Goal: Navigation & Orientation: Find specific page/section

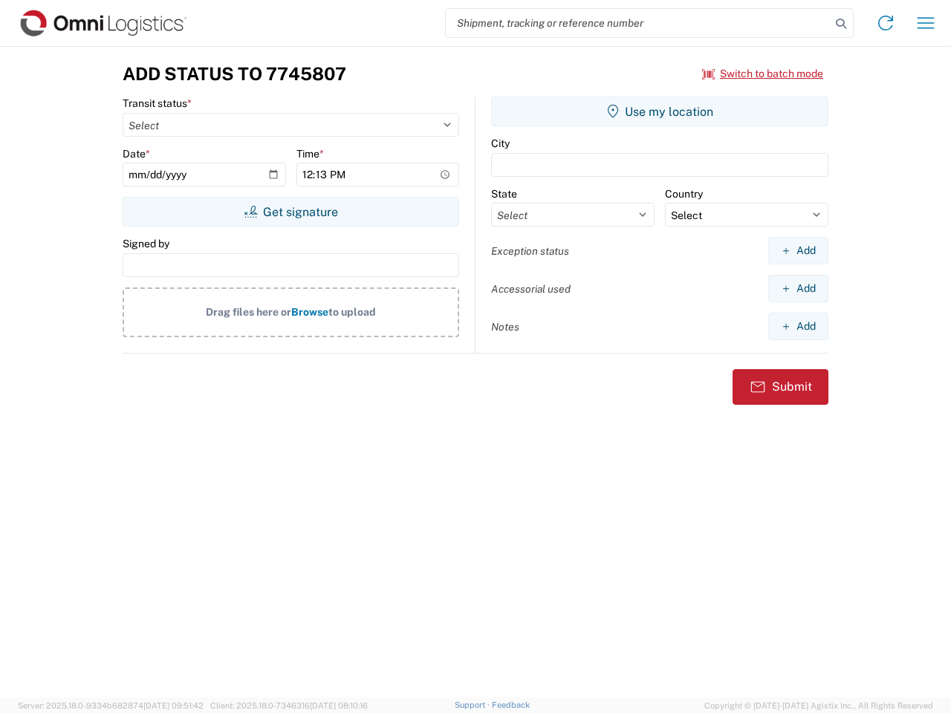
click at [638, 23] on input "search" at bounding box center [638, 23] width 385 height 28
click at [841, 24] on icon at bounding box center [841, 23] width 21 height 21
click at [886, 23] on icon at bounding box center [886, 23] width 24 height 24
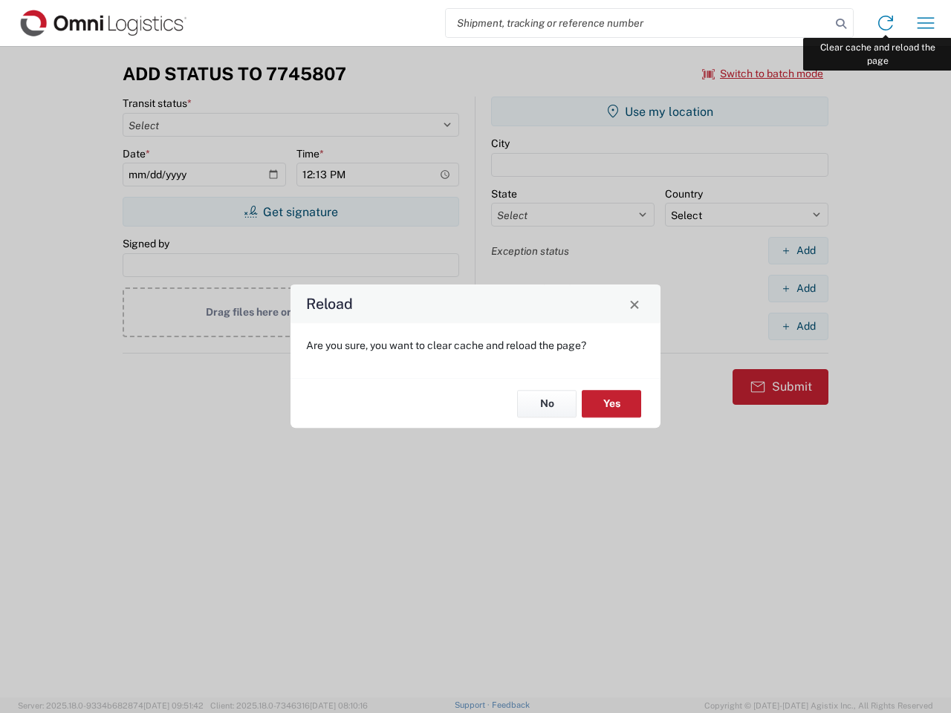
click at [926, 23] on div "Reload Are you sure, you want to clear cache and reload the page? No Yes" at bounding box center [475, 356] width 951 height 713
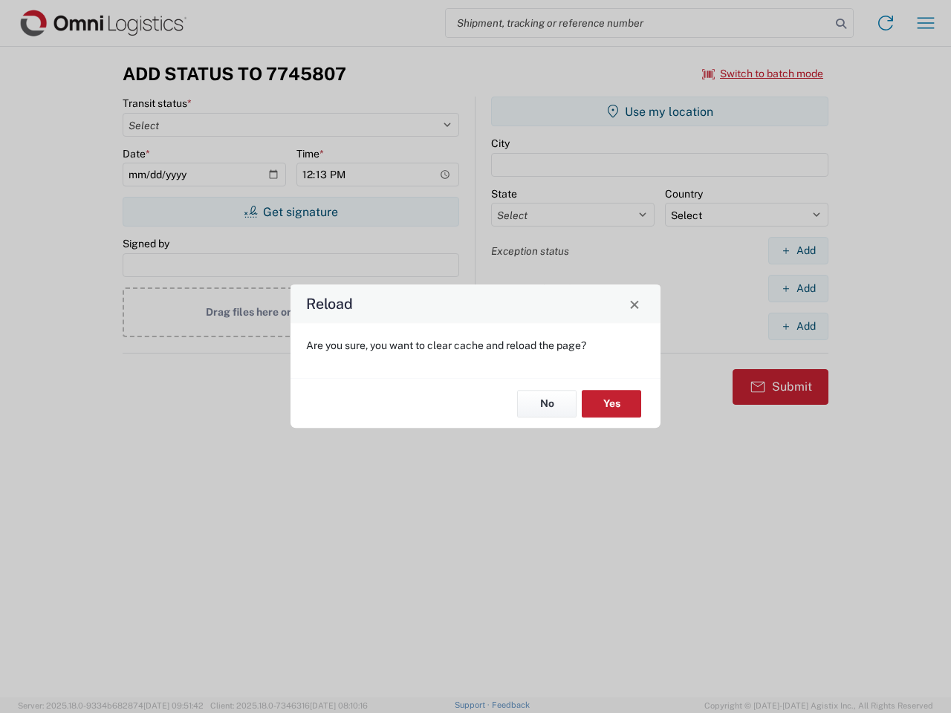
click at [763, 74] on div "Reload Are you sure, you want to clear cache and reload the page? No Yes" at bounding box center [475, 356] width 951 height 713
click at [291, 212] on div "Reload Are you sure, you want to clear cache and reload the page? No Yes" at bounding box center [475, 356] width 951 height 713
click at [660, 111] on div "Reload Are you sure, you want to clear cache and reload the page? No Yes" at bounding box center [475, 356] width 951 height 713
click at [798, 250] on div "Reload Are you sure, you want to clear cache and reload the page? No Yes" at bounding box center [475, 356] width 951 height 713
click at [798, 288] on div "Reload Are you sure, you want to clear cache and reload the page? No Yes" at bounding box center [475, 356] width 951 height 713
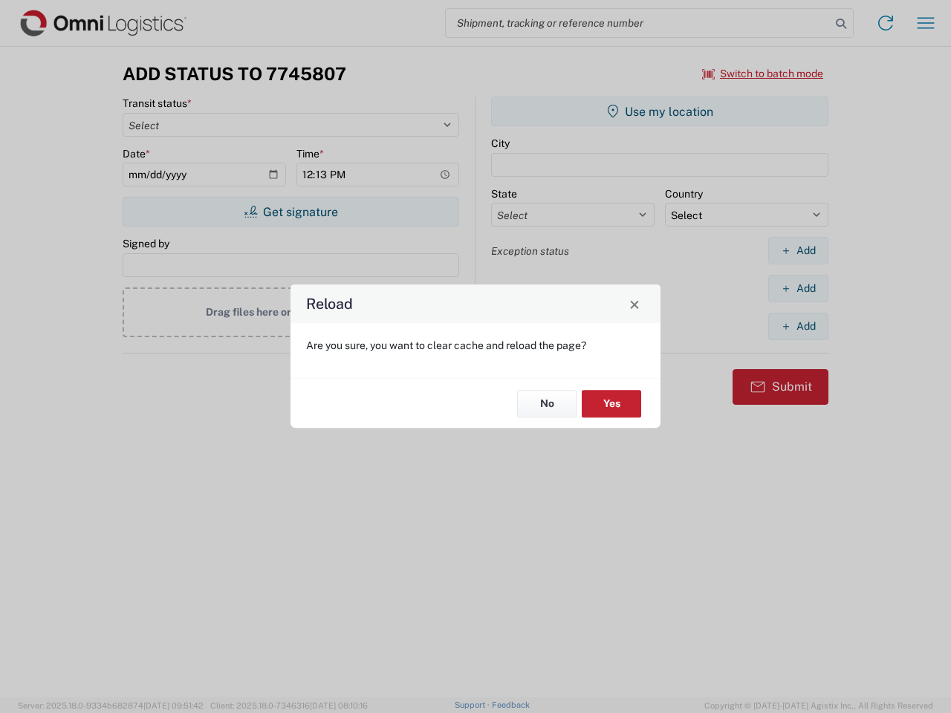
click at [798, 326] on div "Reload Are you sure, you want to clear cache and reload the page? No Yes" at bounding box center [475, 356] width 951 height 713
